Goal: Task Accomplishment & Management: Use online tool/utility

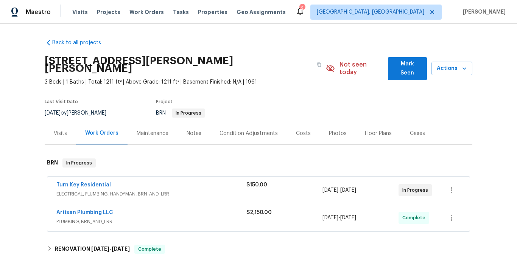
click at [106, 181] on div "Turn Key Residential" at bounding box center [151, 185] width 190 height 9
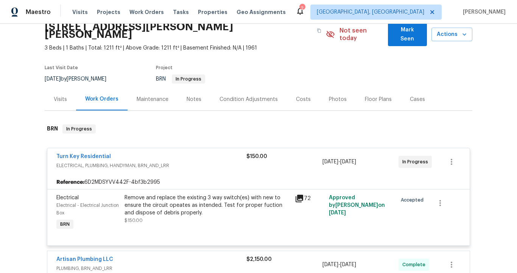
scroll to position [41, 0]
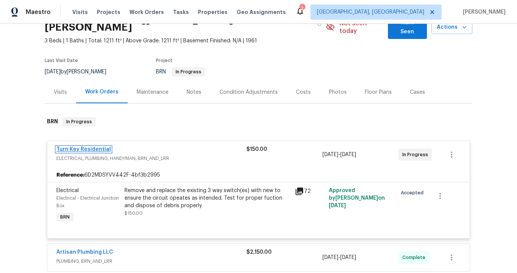
click at [95, 147] on link "Turn Key Residential" at bounding box center [83, 149] width 55 height 5
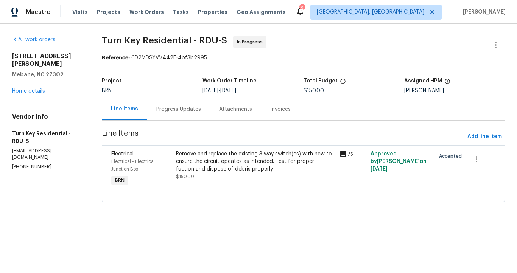
click at [189, 111] on div "Progress Updates" at bounding box center [178, 110] width 45 height 8
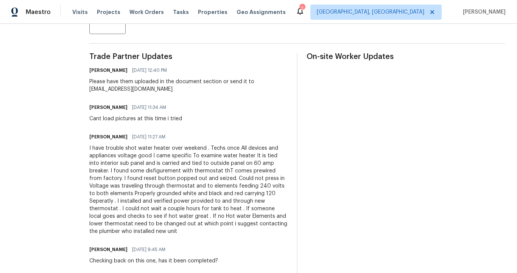
scroll to position [203, 0]
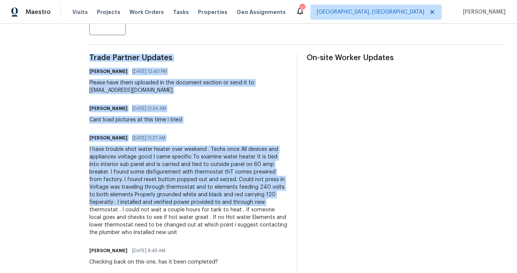
drag, startPoint x: 82, startPoint y: 194, endPoint x: 99, endPoint y: 211, distance: 24.1
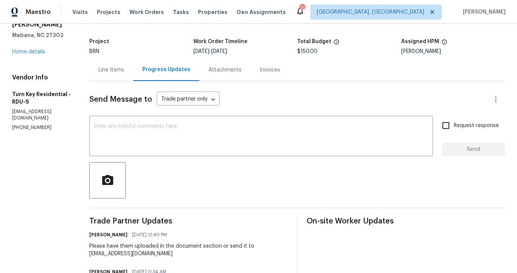
scroll to position [0, 0]
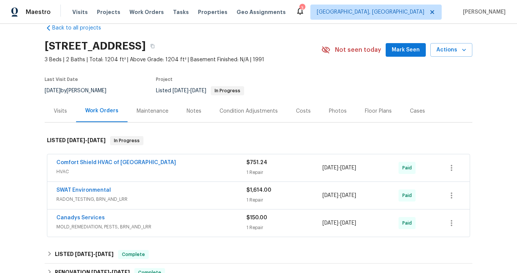
scroll to position [18, 0]
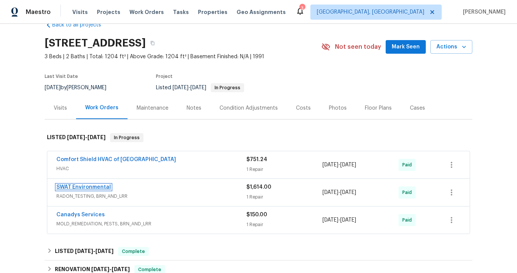
click at [103, 187] on link "SWAT Environmental" at bounding box center [83, 187] width 55 height 5
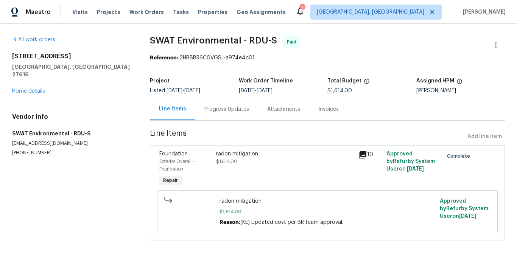
click at [314, 109] on div "Invoices" at bounding box center [328, 109] width 39 height 22
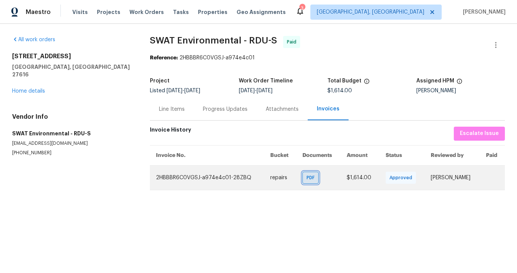
click at [307, 181] on span "PDF" at bounding box center [312, 178] width 11 height 8
